Goal: Information Seeking & Learning: Learn about a topic

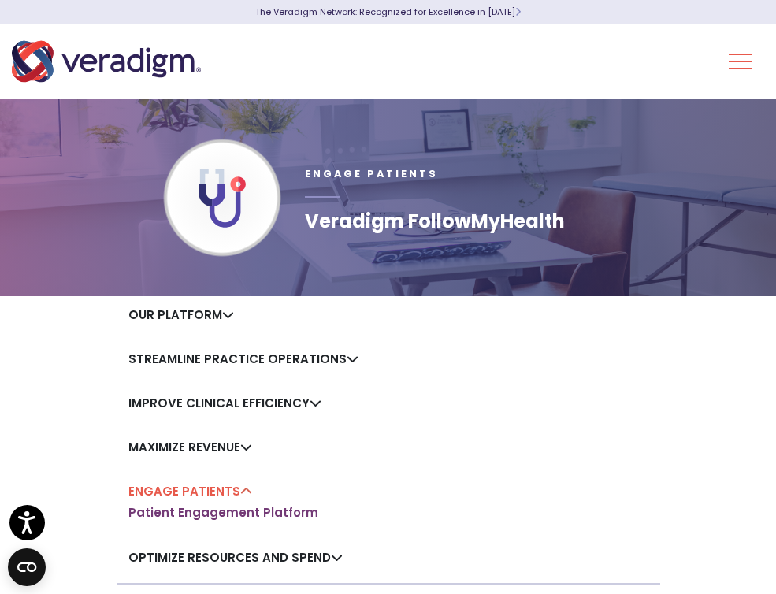
scroll to position [144, 0]
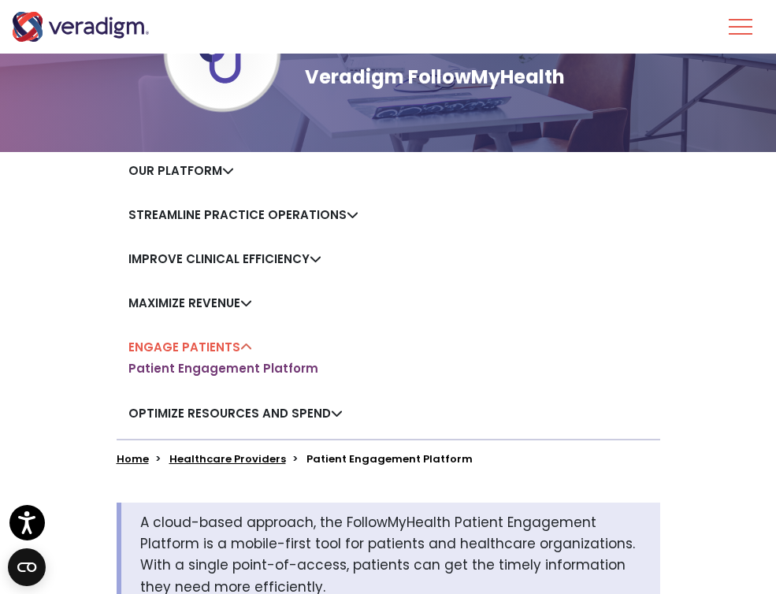
click at [221, 176] on link "Our Platform" at bounding box center [181, 170] width 106 height 17
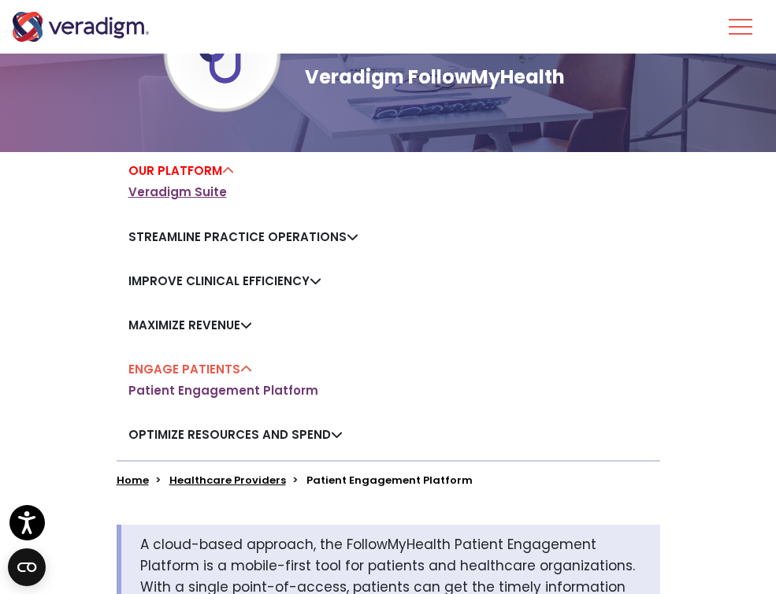
click at [202, 191] on link "Veradigm Suite" at bounding box center [177, 192] width 98 height 16
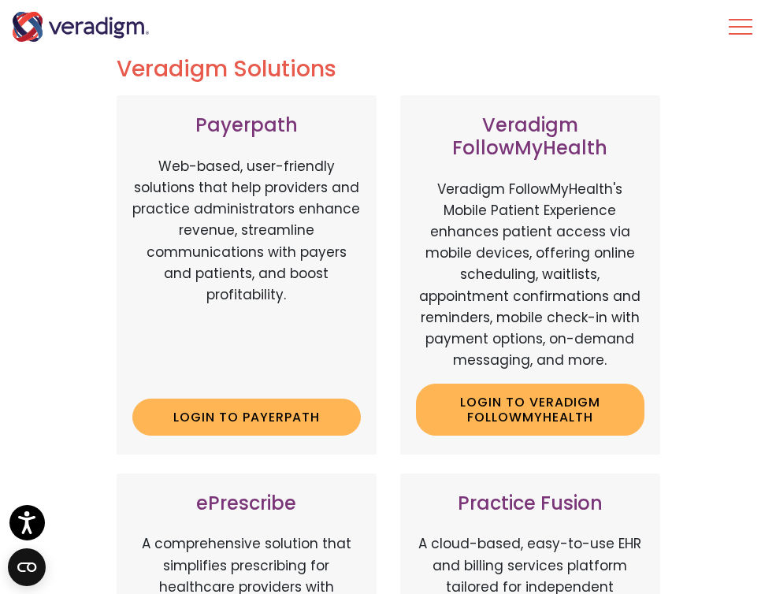
scroll to position [175, 0]
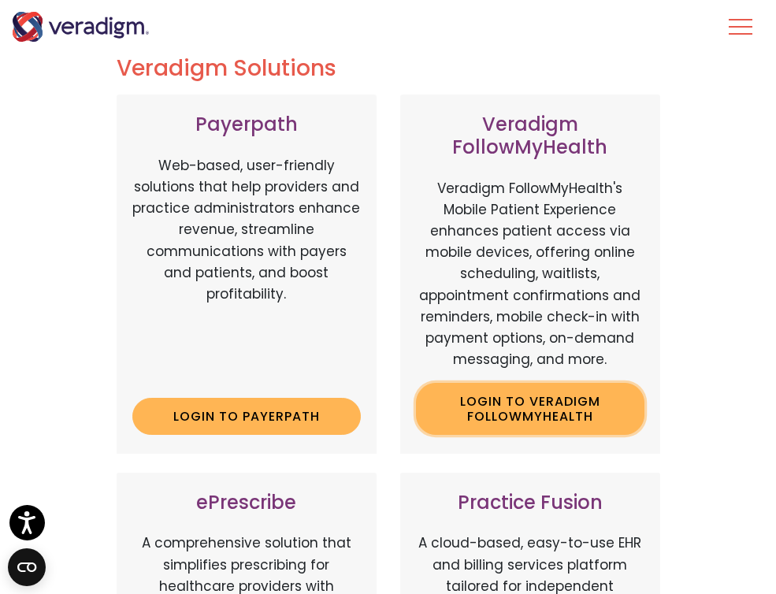
click at [557, 399] on link "Login to Veradigm FollowMyHealth" at bounding box center [530, 408] width 228 height 51
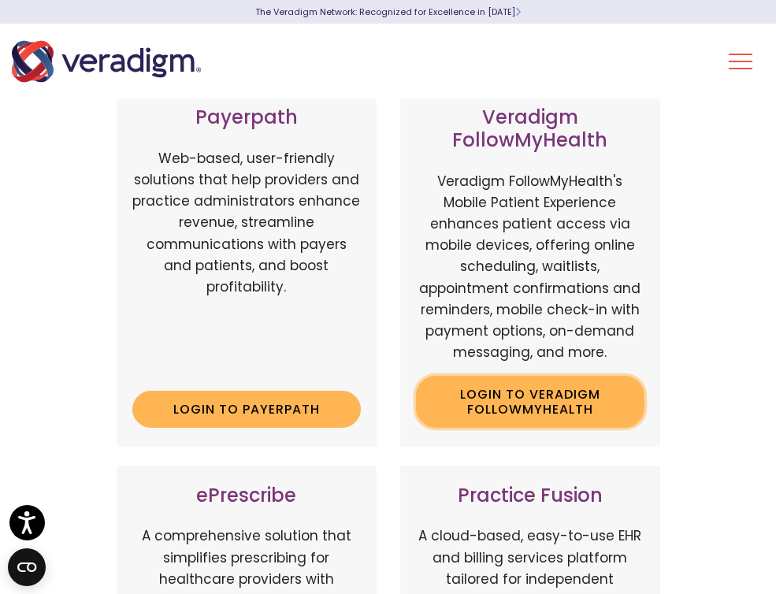
scroll to position [226, 0]
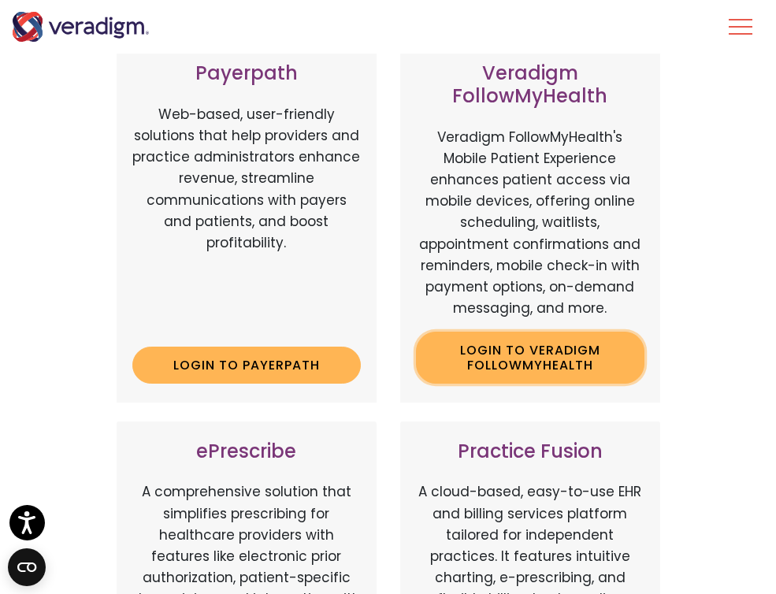
click at [508, 365] on link "Login to Veradigm FollowMyHealth" at bounding box center [530, 356] width 228 height 51
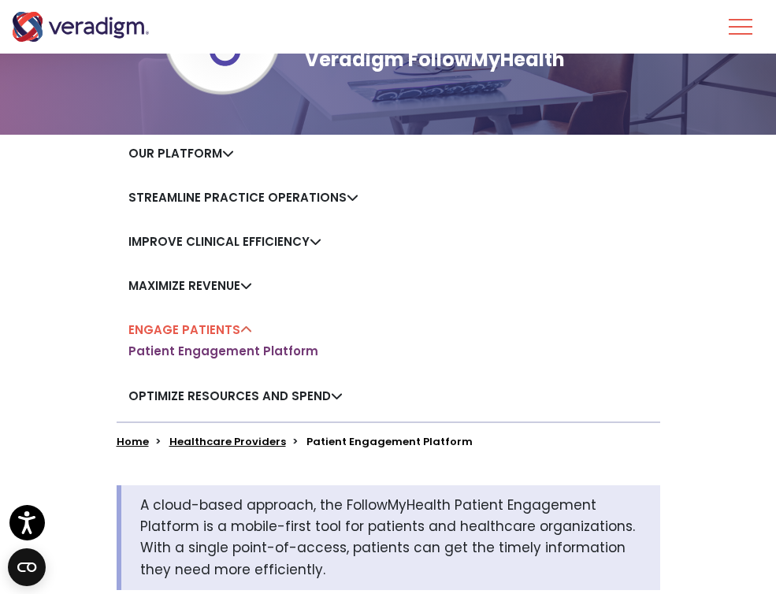
scroll to position [109, 0]
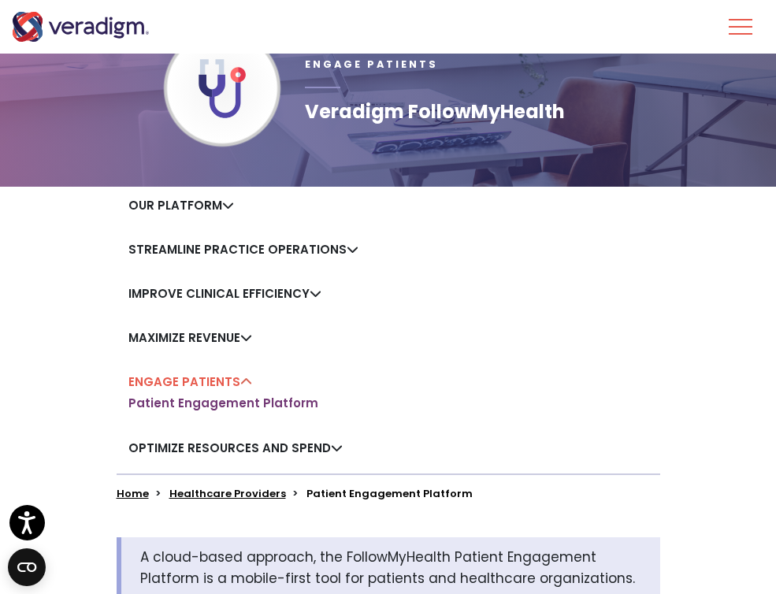
click at [250, 334] on link "Maximize Revenue" at bounding box center [190, 337] width 124 height 17
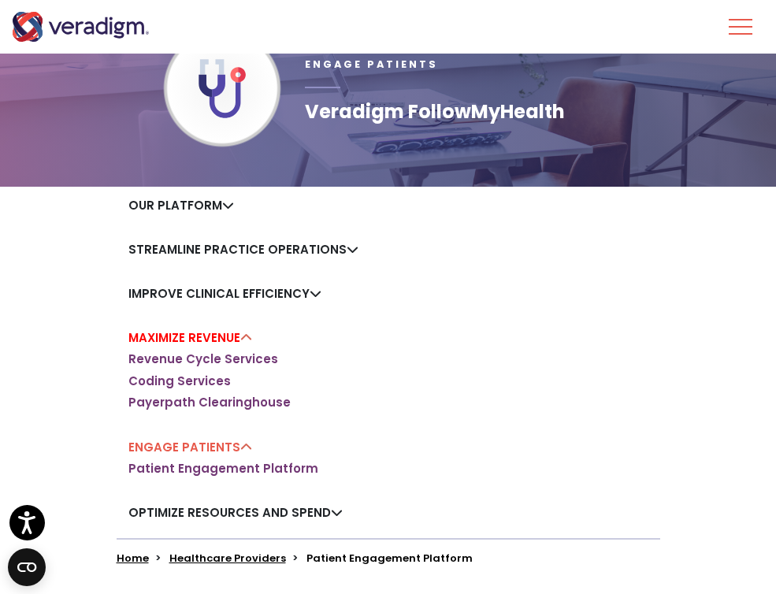
click at [313, 295] on link "Improve Clinical Efficiency" at bounding box center [224, 293] width 193 height 17
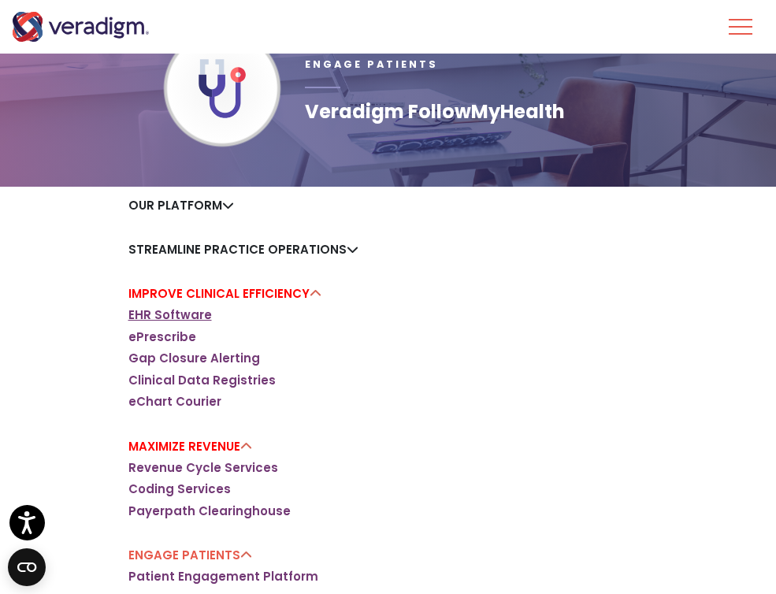
click at [182, 313] on link "EHR Software" at bounding box center [169, 315] width 83 height 16
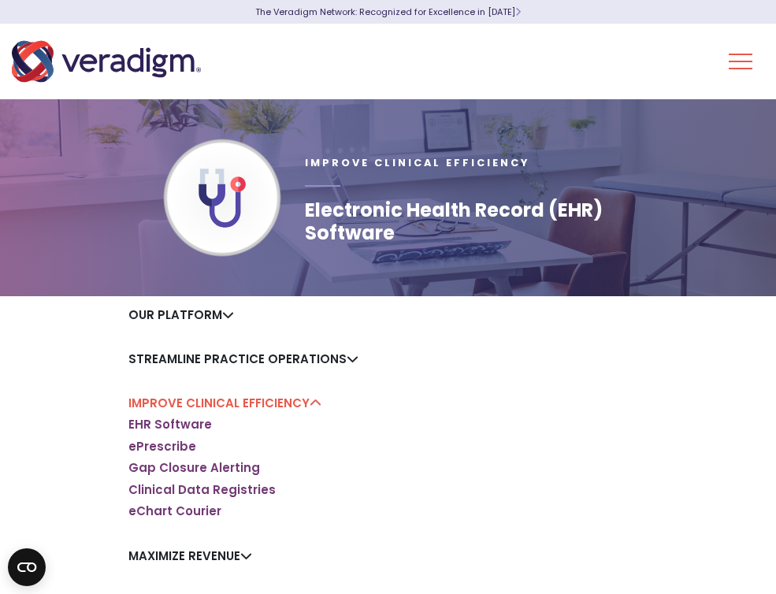
click at [346, 355] on link "Streamline Practice Operations" at bounding box center [243, 358] width 230 height 17
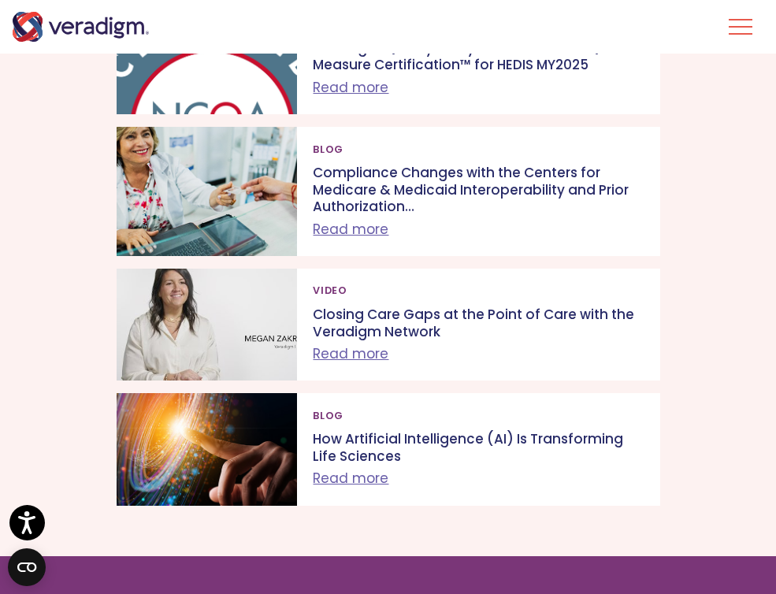
scroll to position [4659, 0]
